Goal: Navigation & Orientation: Find specific page/section

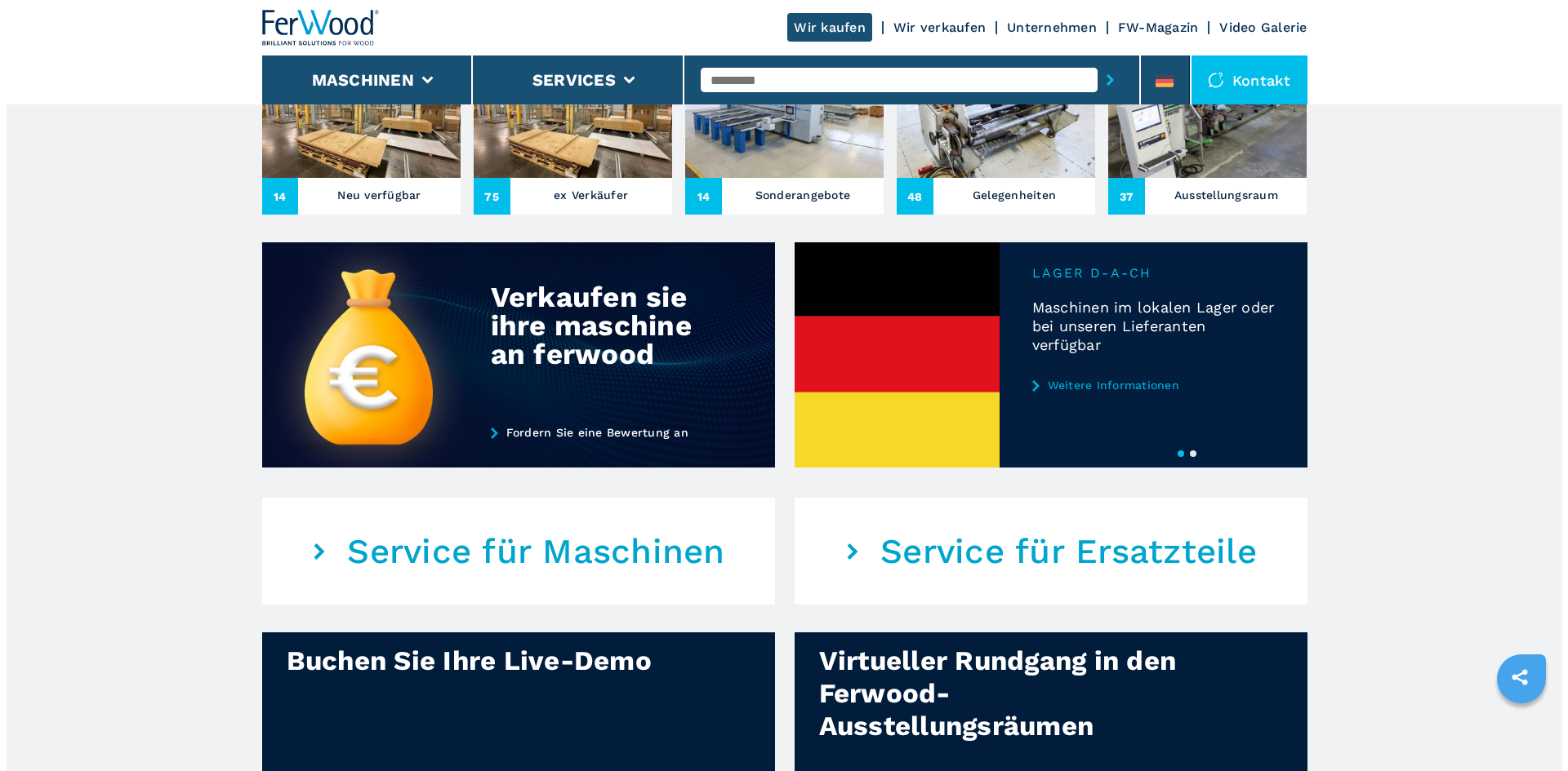
scroll to position [653, 0]
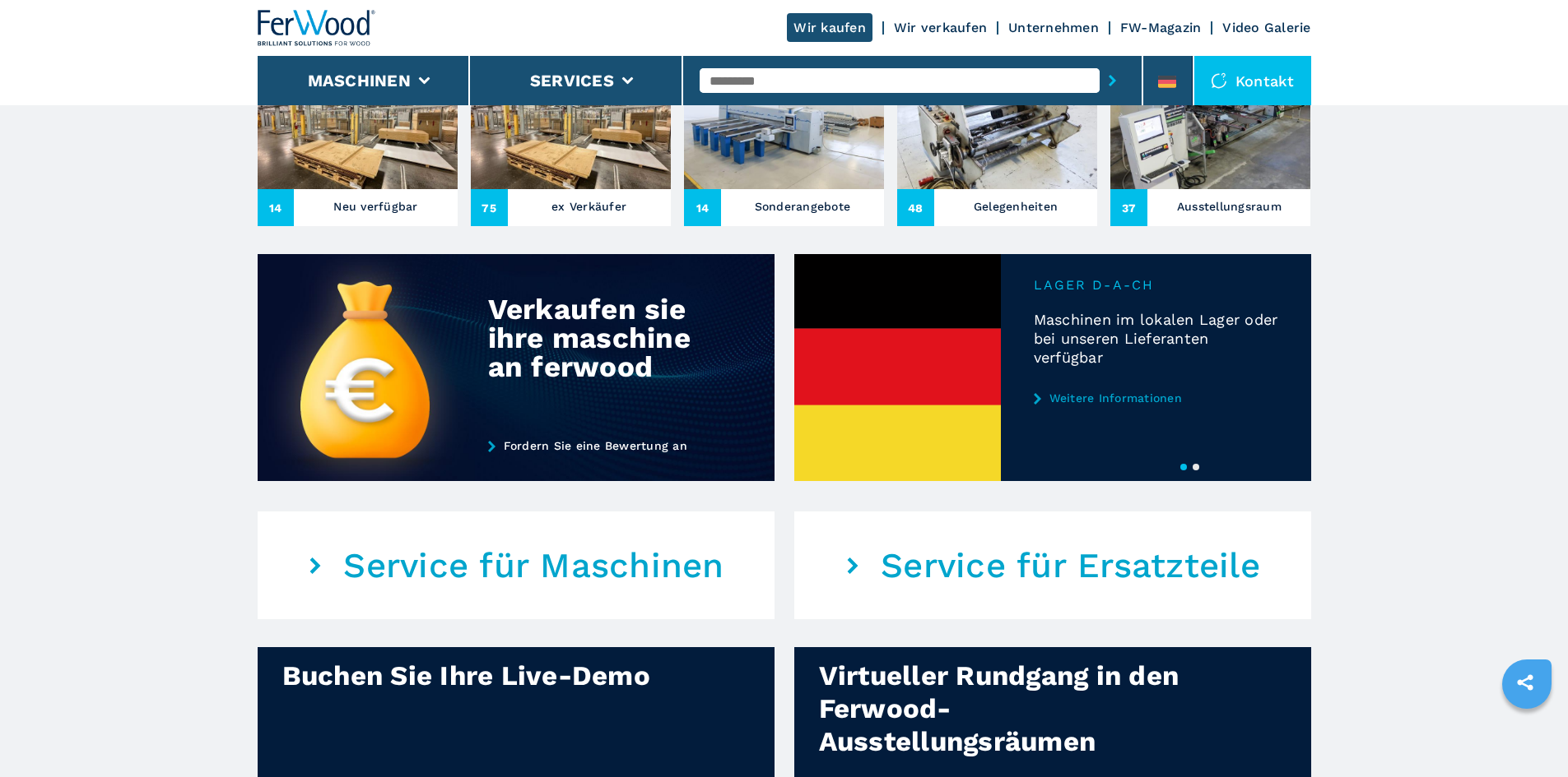
click at [1194, 470] on button "2" at bounding box center [1195, 467] width 7 height 7
click at [1176, 84] on icon at bounding box center [1167, 86] width 18 height 4
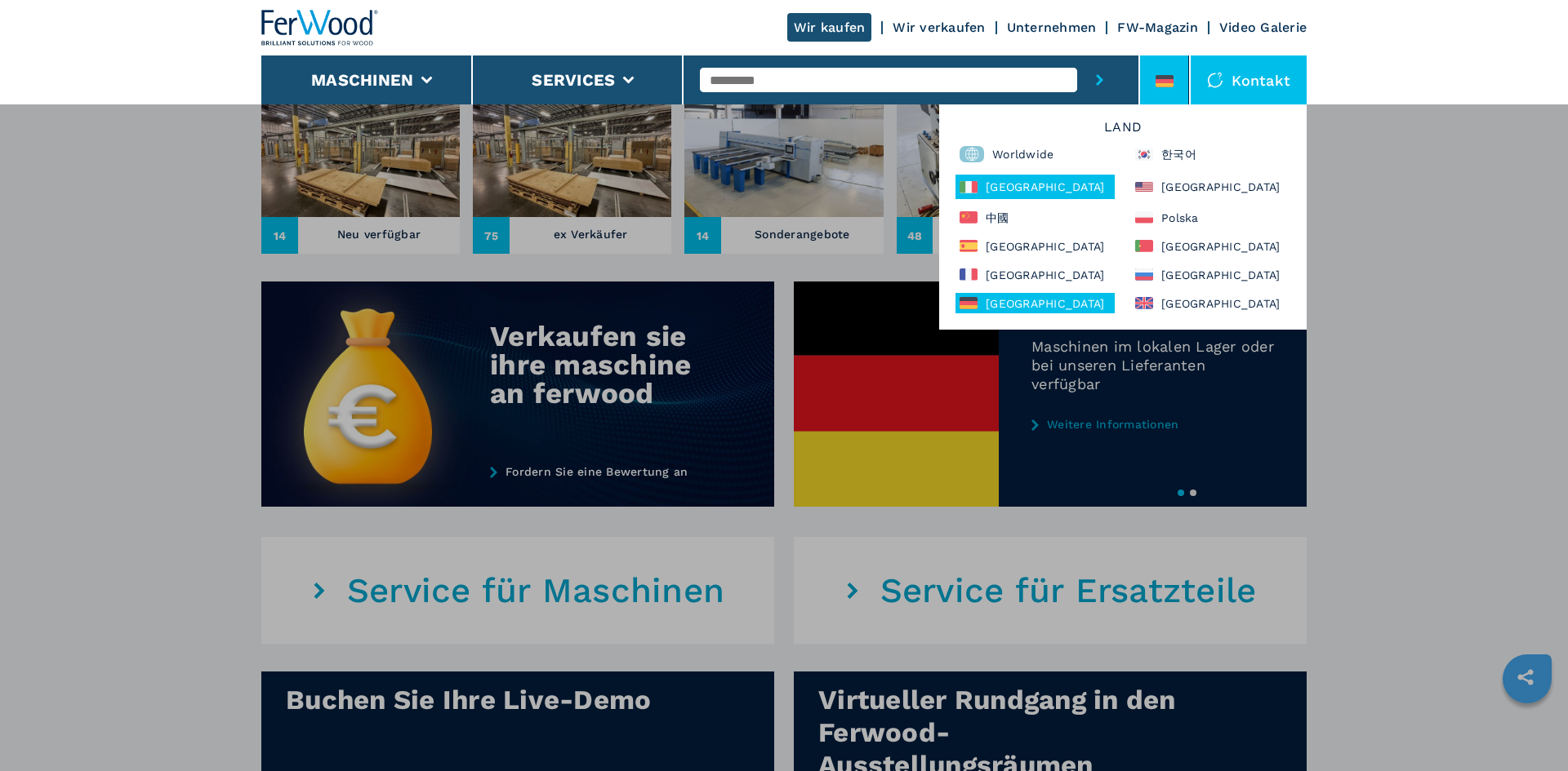
click at [1077, 183] on div "[GEOGRAPHIC_DATA]" at bounding box center [1035, 186] width 159 height 24
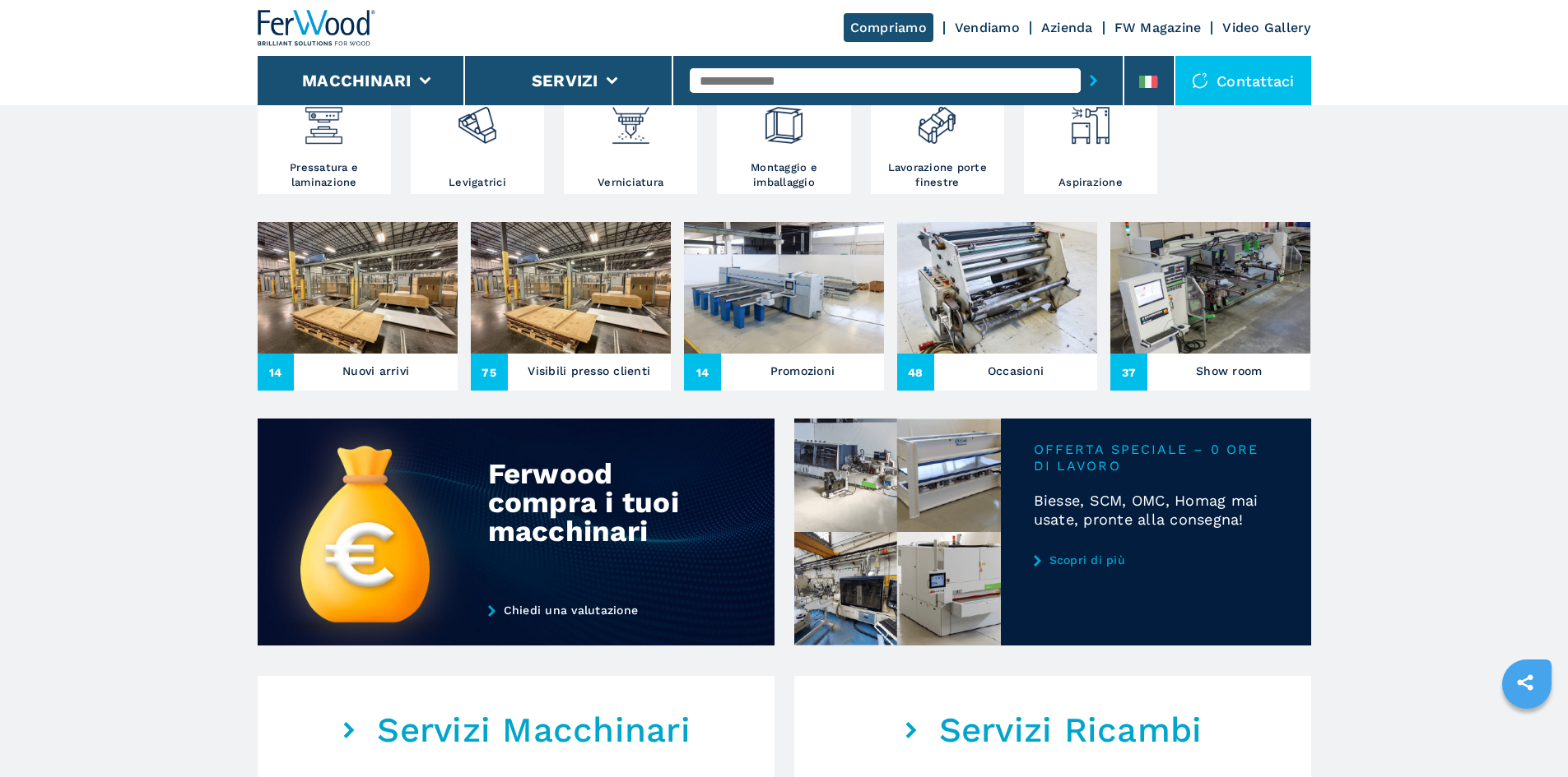
scroll to position [494, 0]
